Goal: Transaction & Acquisition: Subscribe to service/newsletter

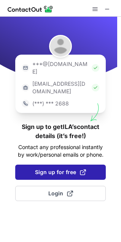
click at [71, 168] on span "Sign up for free" at bounding box center [60, 172] width 51 height 8
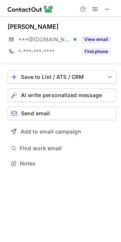
scroll to position [158, 121]
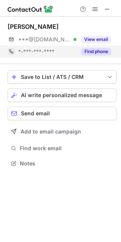
click at [96, 50] on button "Find phone" at bounding box center [96, 52] width 30 height 8
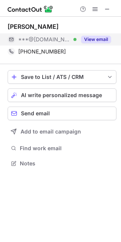
click at [89, 38] on button "View email" at bounding box center [96, 40] width 30 height 8
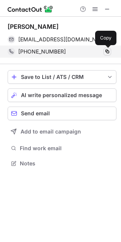
click at [107, 52] on span at bounding box center [107, 52] width 6 height 6
